Goal: Use online tool/utility: Utilize a website feature to perform a specific function

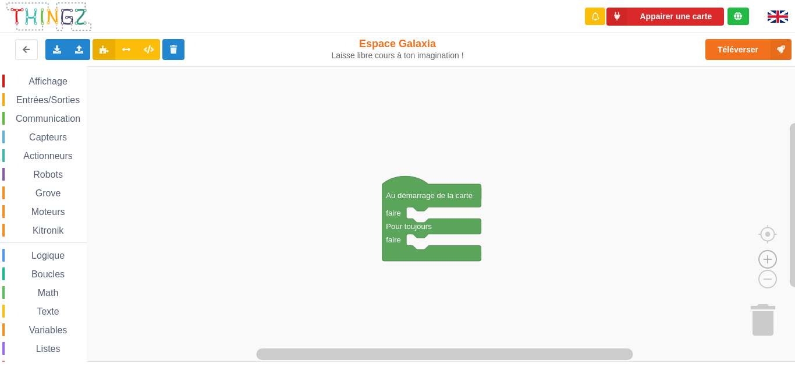
click at [765, 260] on image "Espace de travail de Blocky" at bounding box center [768, 232] width 56 height 72
click at [781, 20] on img at bounding box center [778, 16] width 20 height 12
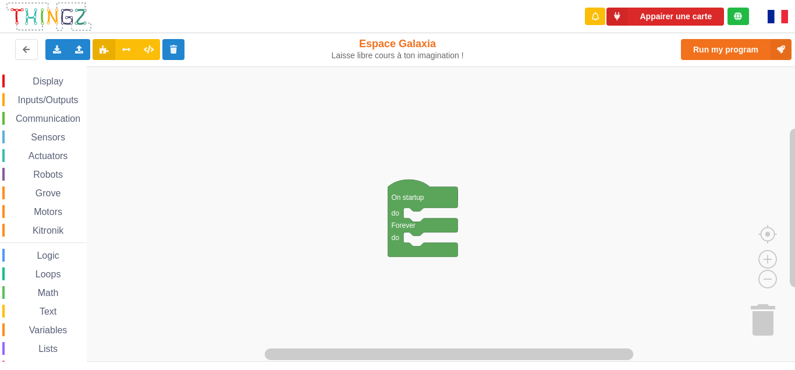
click at [626, 305] on rect "Blockly Workspace" at bounding box center [401, 213] width 803 height 295
click at [48, 100] on span "Inputs/Outputs" at bounding box center [48, 100] width 64 height 10
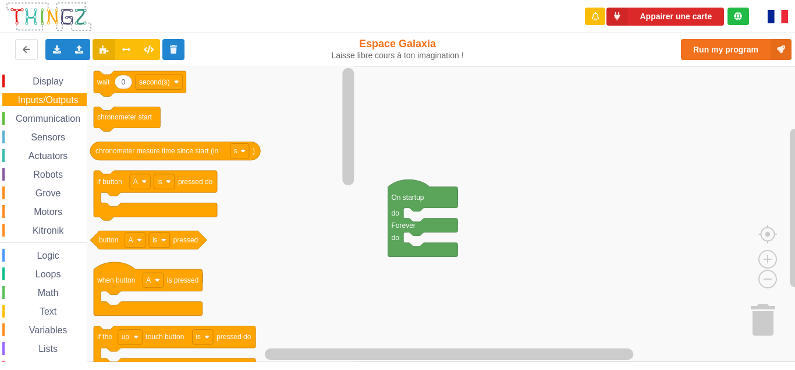
click at [44, 65] on div "Exporter l'assemblage de blocs Exporter l'assemblage de blocs au format Python …" at bounding box center [158, 49] width 327 height 37
click at [28, 82] on span "Blockly Workspace" at bounding box center [26, 81] width 9 height 9
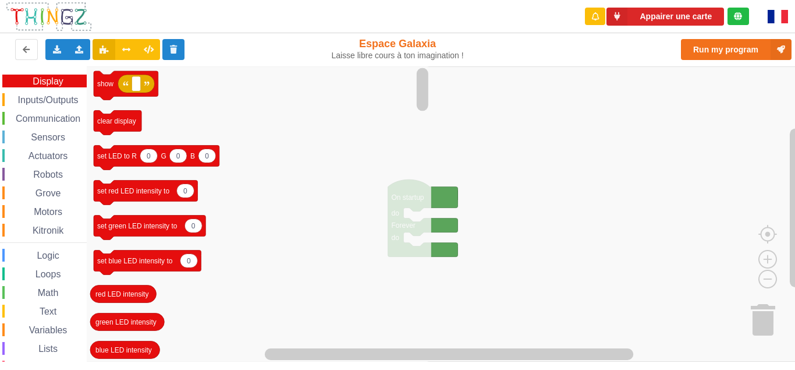
click at [33, 115] on span "Communication" at bounding box center [48, 118] width 68 height 10
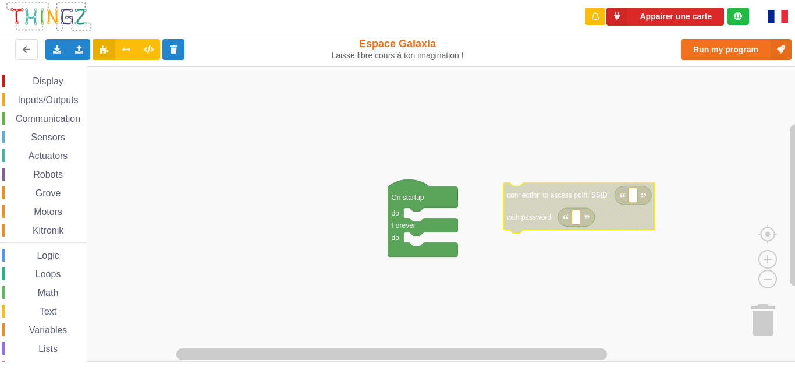
click at [632, 198] on rect "Blockly Workspace" at bounding box center [633, 194] width 9 height 15
click at [632, 198] on input at bounding box center [633, 194] width 9 height 15
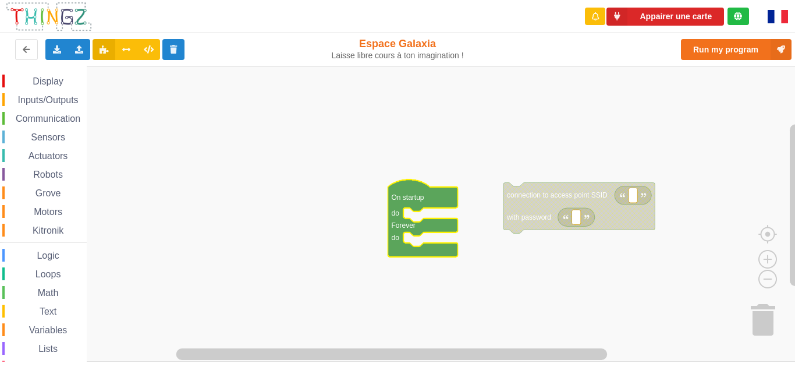
click at [428, 193] on g "On startup do Forever do connection to access point SSID with password" at bounding box center [521, 217] width 267 height 77
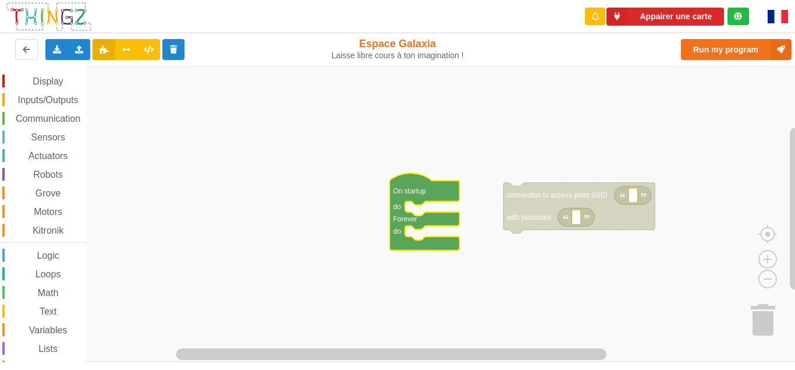
click at [430, 187] on icon "Blockly Workspace" at bounding box center [425, 211] width 70 height 77
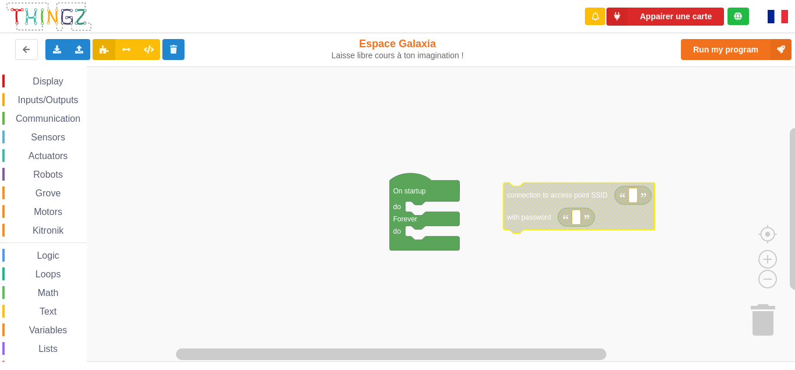
click at [630, 198] on g "connection to access point SSID with password On startup do Forever do" at bounding box center [522, 211] width 265 height 77
type input "technoa5"
click at [580, 217] on rect "Blockly Workspace" at bounding box center [576, 217] width 9 height 15
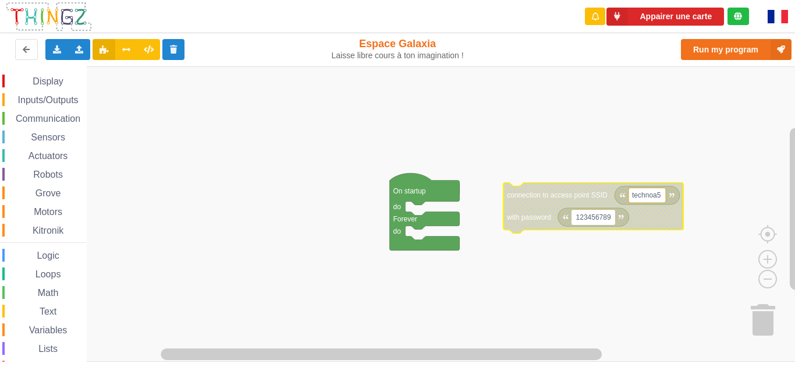
type input "1234567890"
click at [356, 305] on rect "Blockly Workspace" at bounding box center [401, 213] width 803 height 295
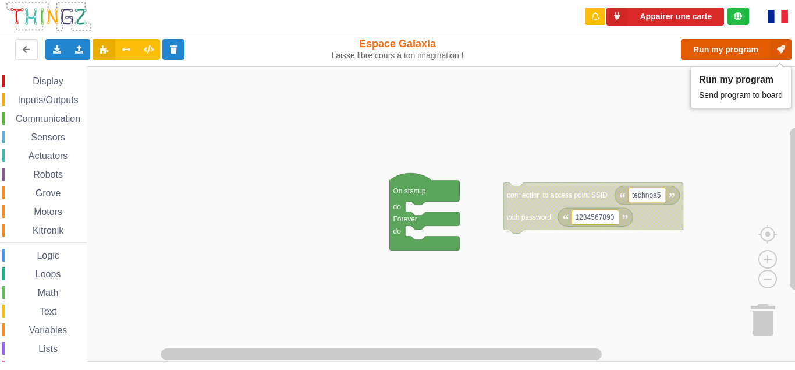
click at [734, 45] on button "Run my program" at bounding box center [736, 49] width 111 height 21
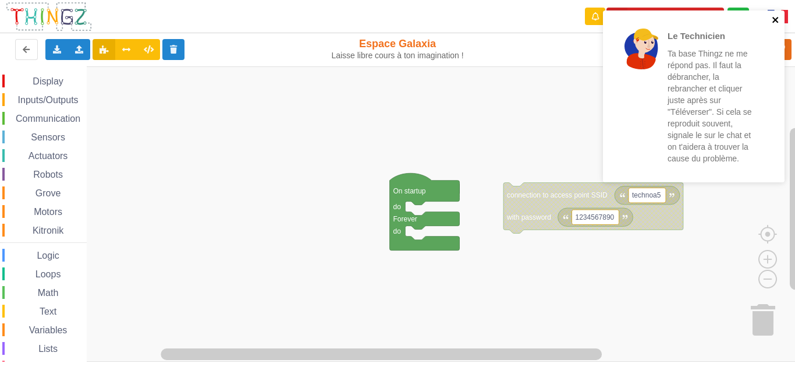
click at [772, 16] on icon "close" at bounding box center [776, 19] width 8 height 9
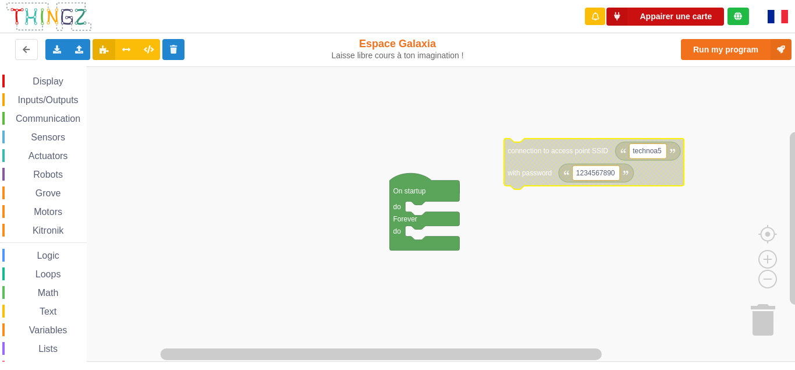
click at [629, 10] on button "Appairer une carte" at bounding box center [665, 17] width 118 height 18
click at [634, 13] on button "Appairer une carte" at bounding box center [665, 17] width 118 height 18
click at [776, 18] on img at bounding box center [778, 16] width 20 height 13
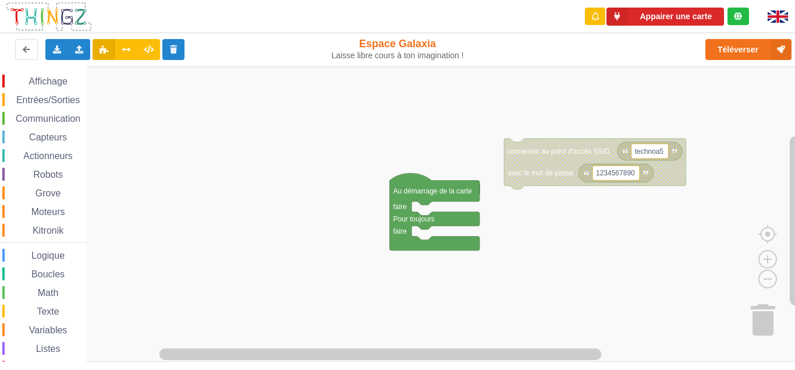
click at [776, 9] on div at bounding box center [780, 16] width 45 height 33
click at [778, 13] on img at bounding box center [778, 16] width 20 height 12
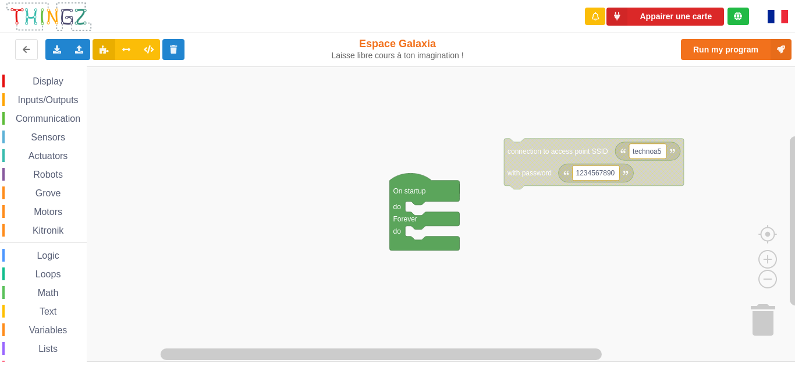
click at [55, 116] on span "Communication" at bounding box center [48, 118] width 68 height 10
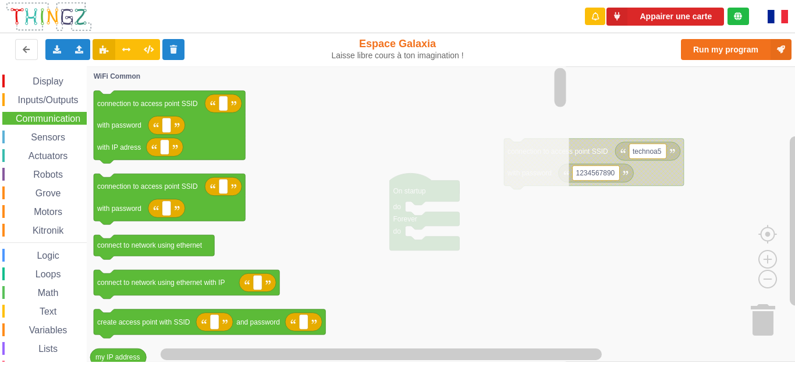
click at [780, 13] on img at bounding box center [778, 16] width 20 height 13
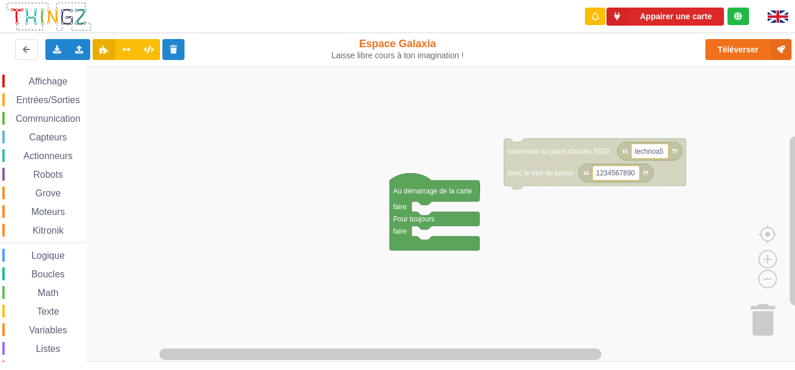
click at [61, 120] on span "Communication" at bounding box center [48, 118] width 68 height 10
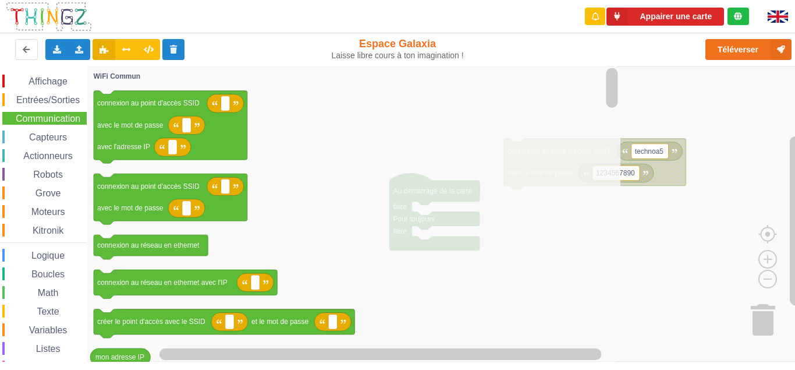
click at [61, 120] on span "Communication" at bounding box center [48, 118] width 68 height 10
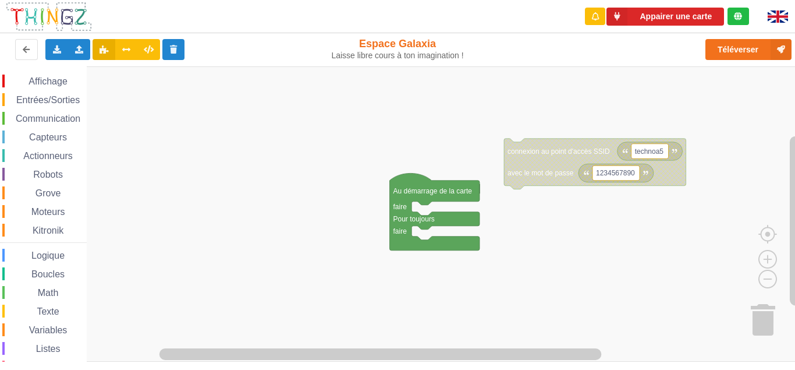
click at [61, 120] on span "Communication" at bounding box center [48, 118] width 68 height 10
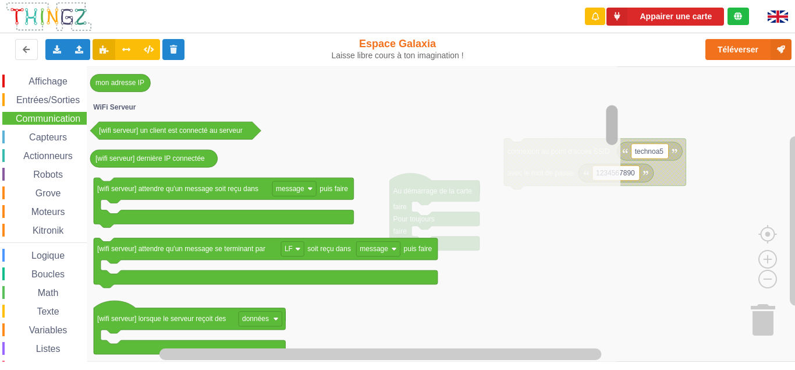
click at [619, 74] on div "Affichage Entrées/Sorties Communication Capteurs Actionneurs Robots Grove Moteu…" at bounding box center [401, 213] width 803 height 295
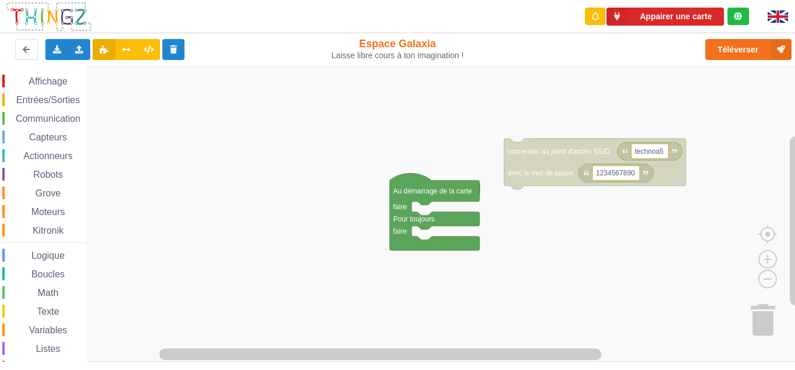
click at [637, 88] on rect "Espace de travail de Blocky" at bounding box center [401, 213] width 803 height 295
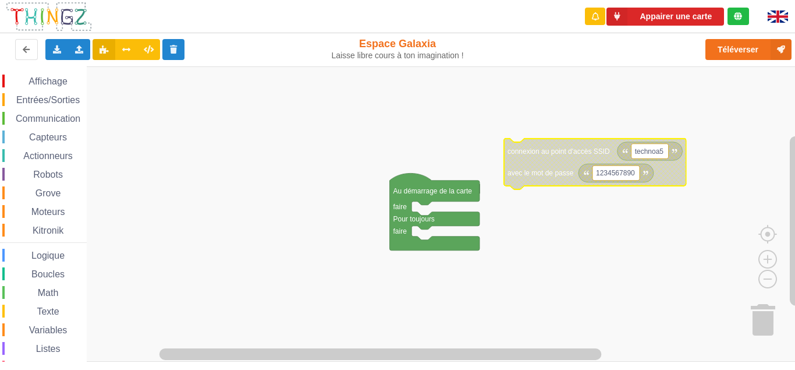
click at [545, 173] on g "technoa5 1234567890 connexion au point d'accès SSID avec le mot de passe Au dém…" at bounding box center [538, 195] width 296 height 112
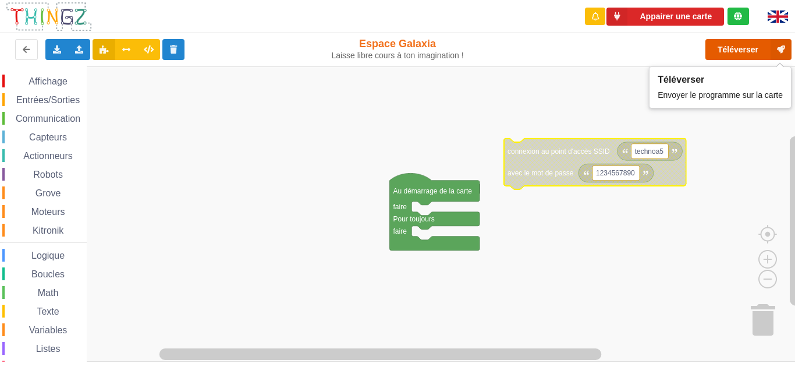
click at [721, 46] on button "Téléverser" at bounding box center [748, 49] width 86 height 21
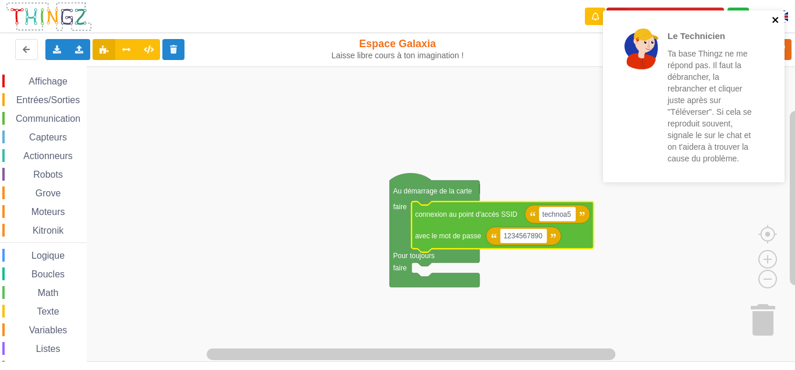
click at [777, 19] on icon "close" at bounding box center [775, 20] width 6 height 6
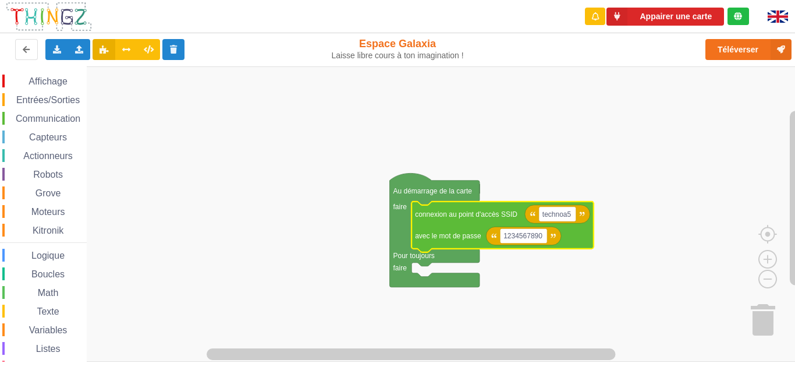
click at [749, 48] on div "Le Technicien Ta base Thingz ne me répond pas. Il faut la débrancher, la rebran…" at bounding box center [397, 177] width 811 height 370
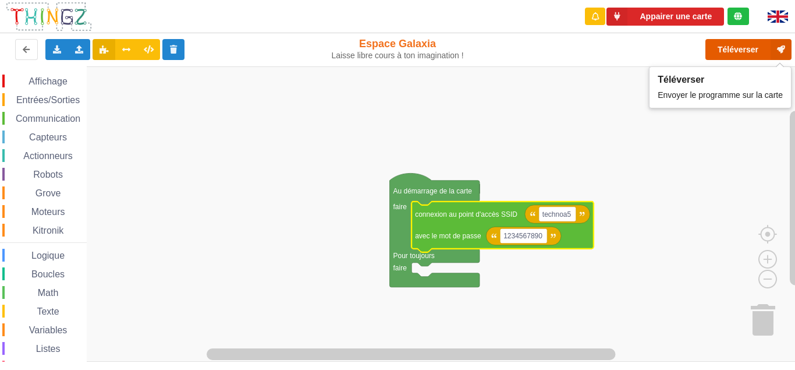
click at [749, 48] on button "Téléverser" at bounding box center [748, 49] width 86 height 21
